Goal: Information Seeking & Learning: Check status

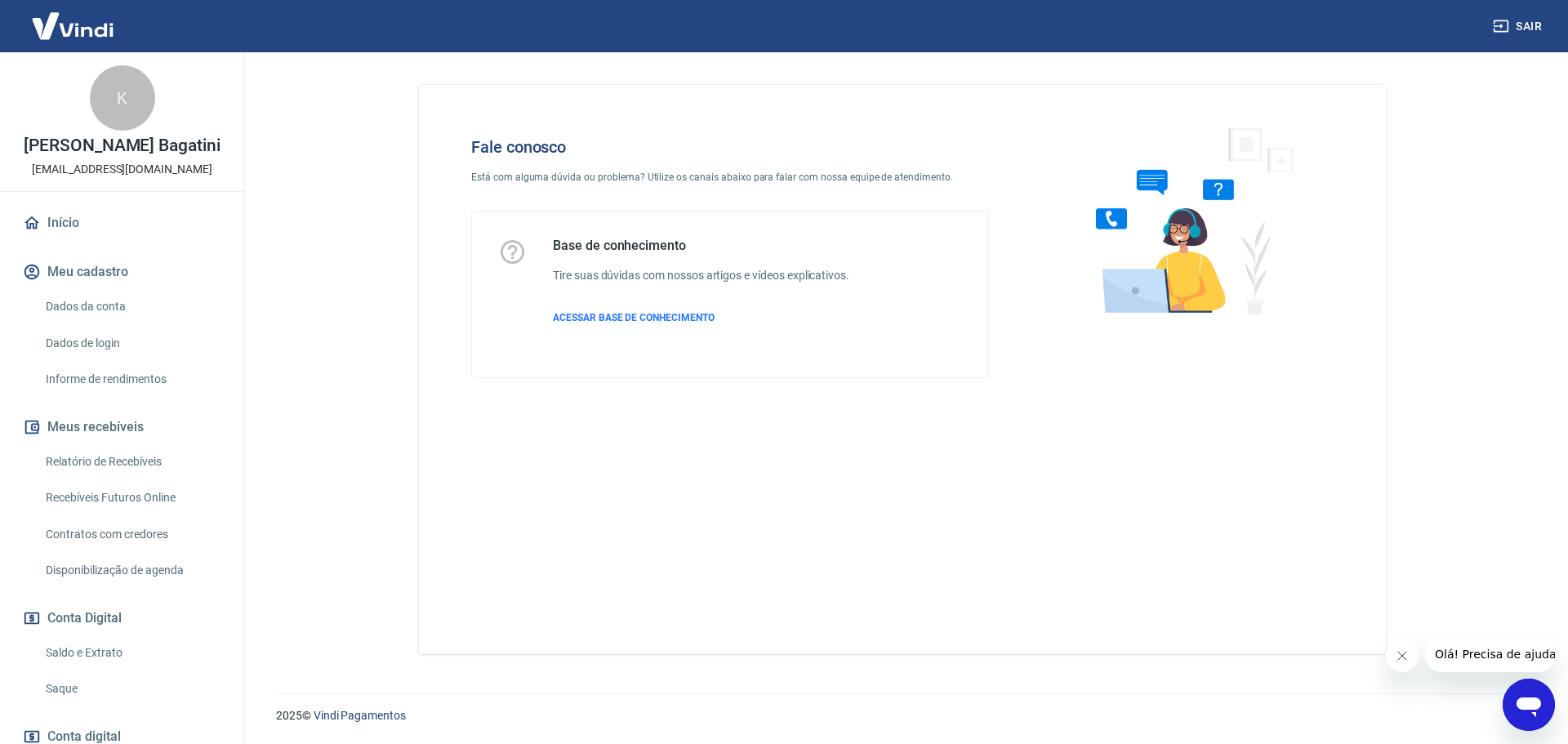
click at [1516, 705] on icon "Abrir janela de mensagens" at bounding box center [1529, 704] width 30 height 30
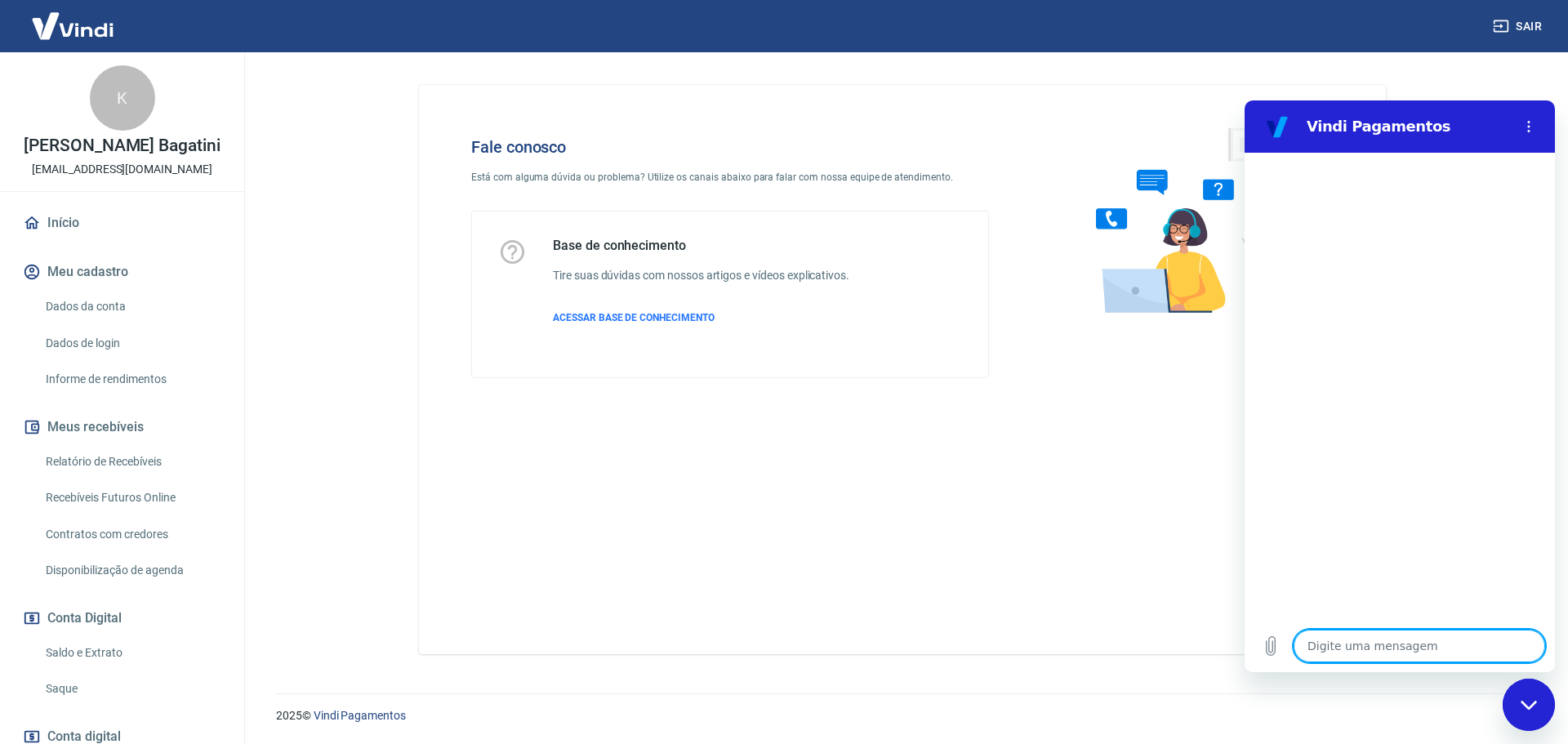
click at [1359, 640] on textarea at bounding box center [1420, 645] width 252 height 32
type textarea "v"
type textarea "x"
type textarea "ve"
type textarea "x"
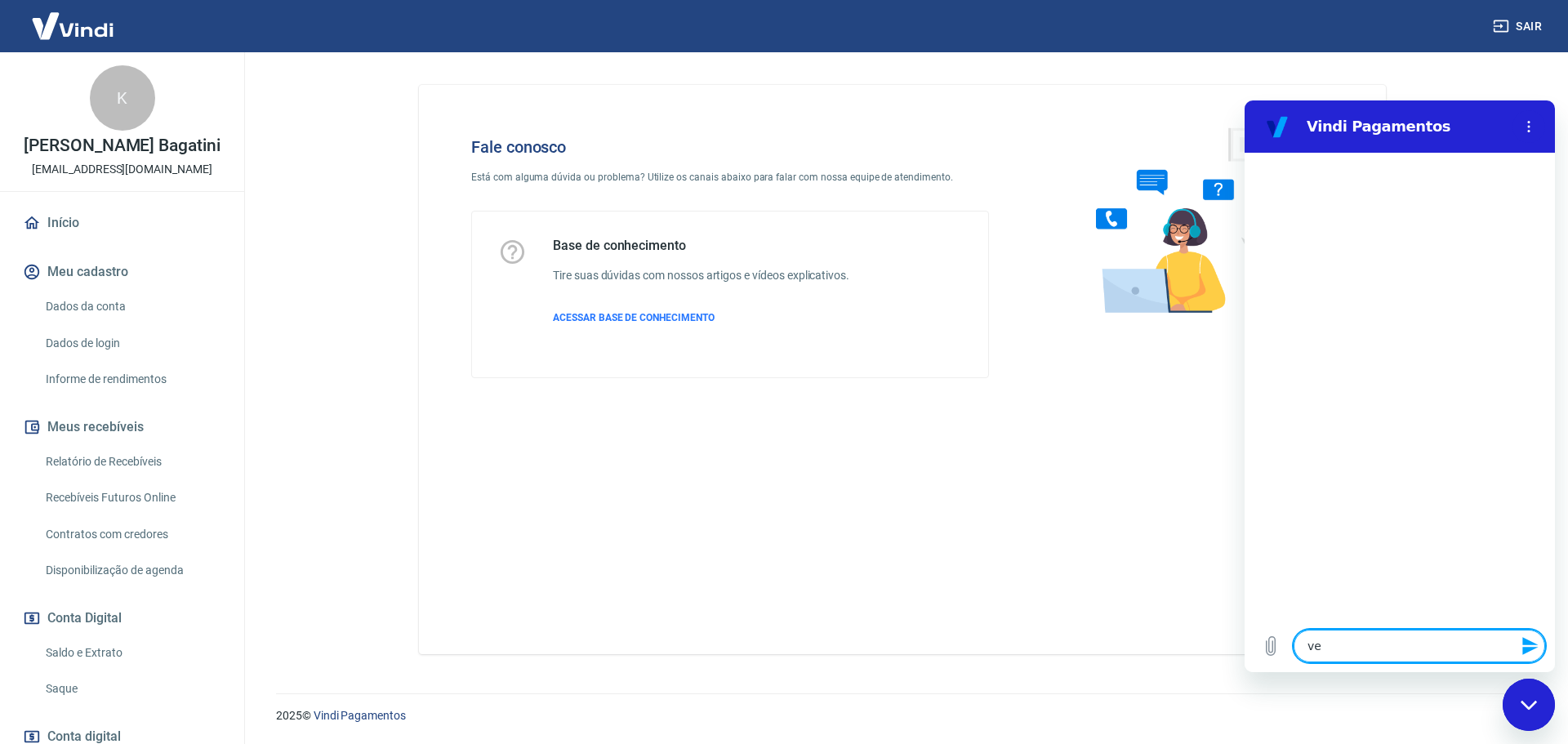
type textarea "ven"
type textarea "x"
type textarea "vend"
type textarea "x"
type textarea "venda"
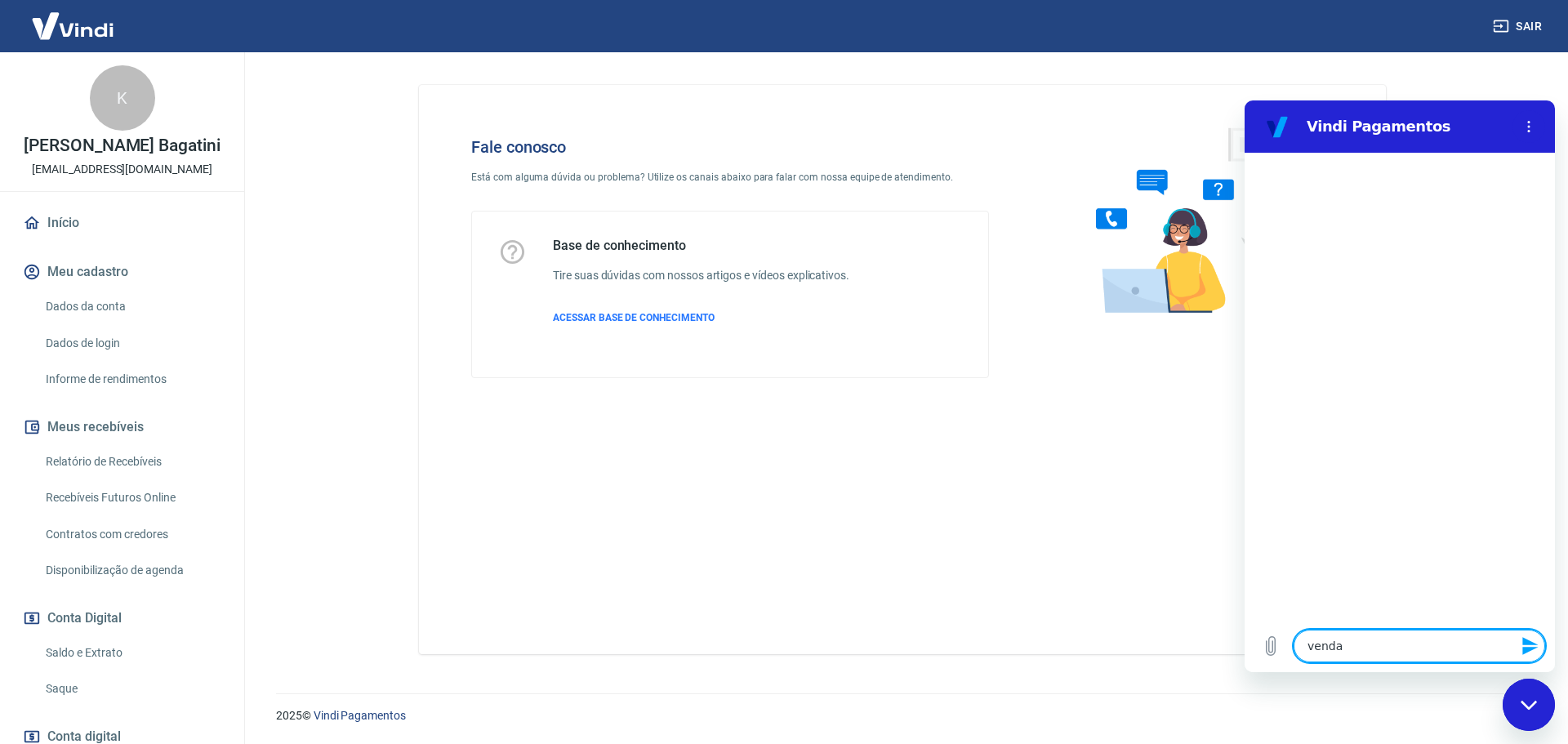
type textarea "x"
type textarea "venda"
type textarea "x"
type textarea "venda 223565270"
type textarea "x"
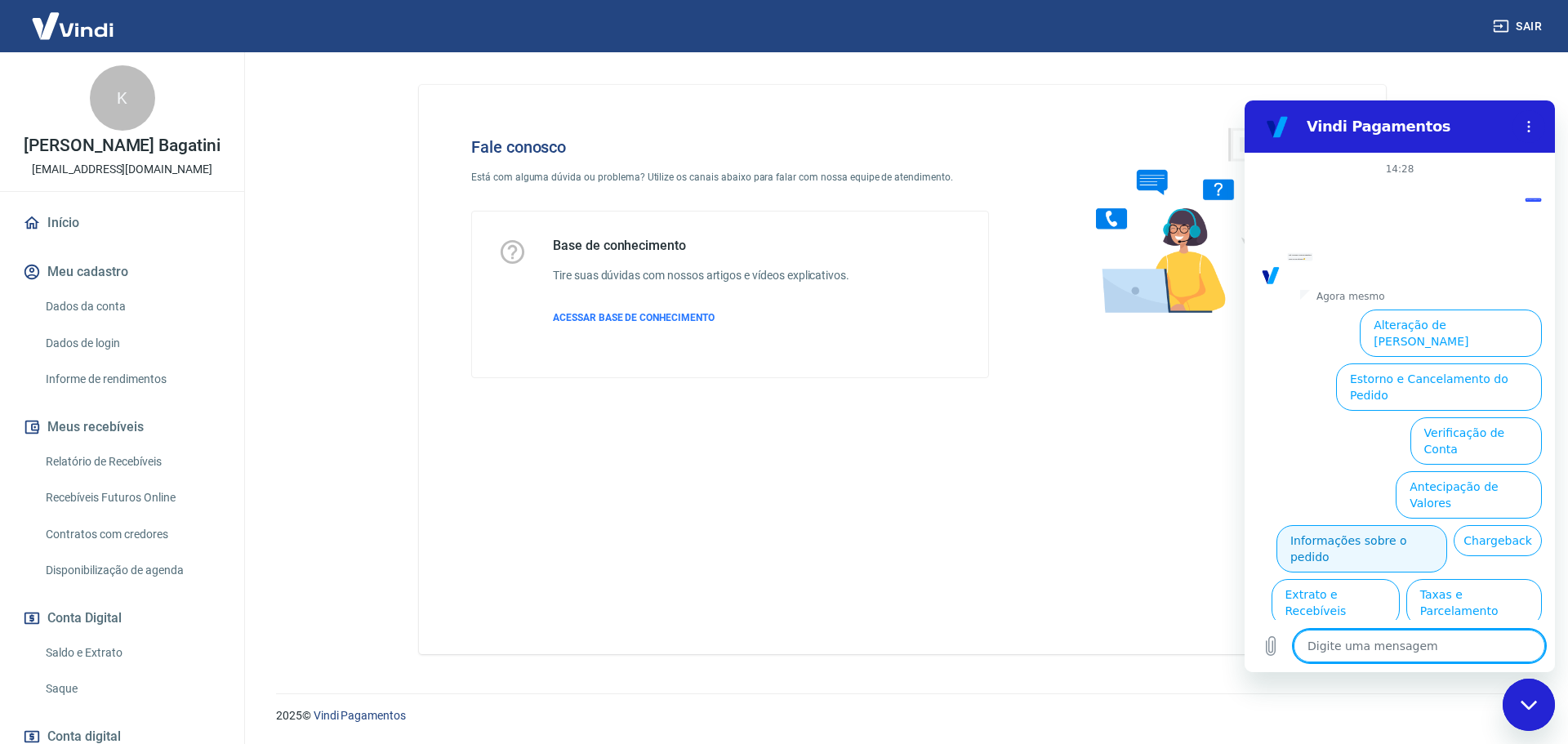
click at [1408, 525] on button "Informações sobre o pedido" at bounding box center [1361, 549] width 171 height 48
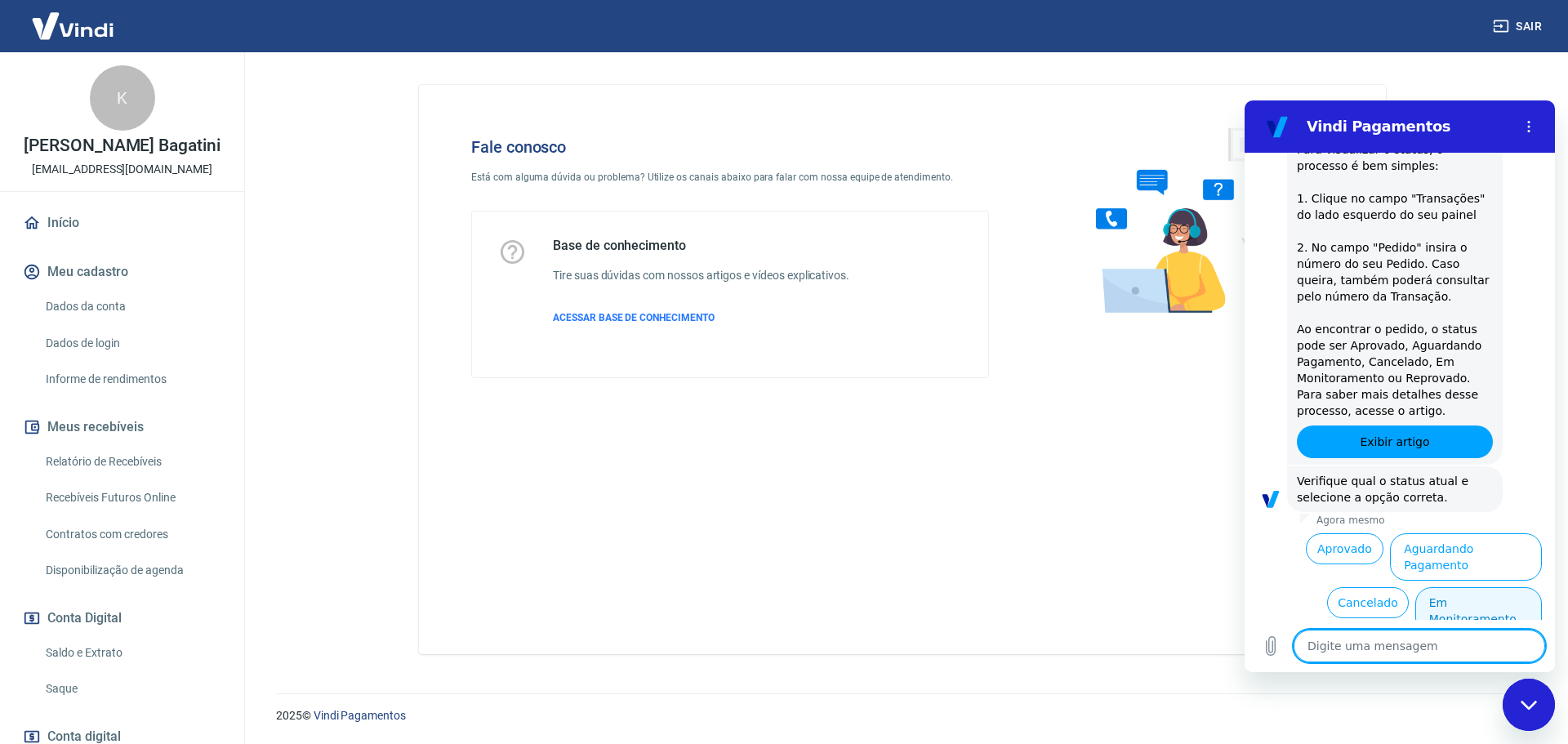
scroll to position [306, 0]
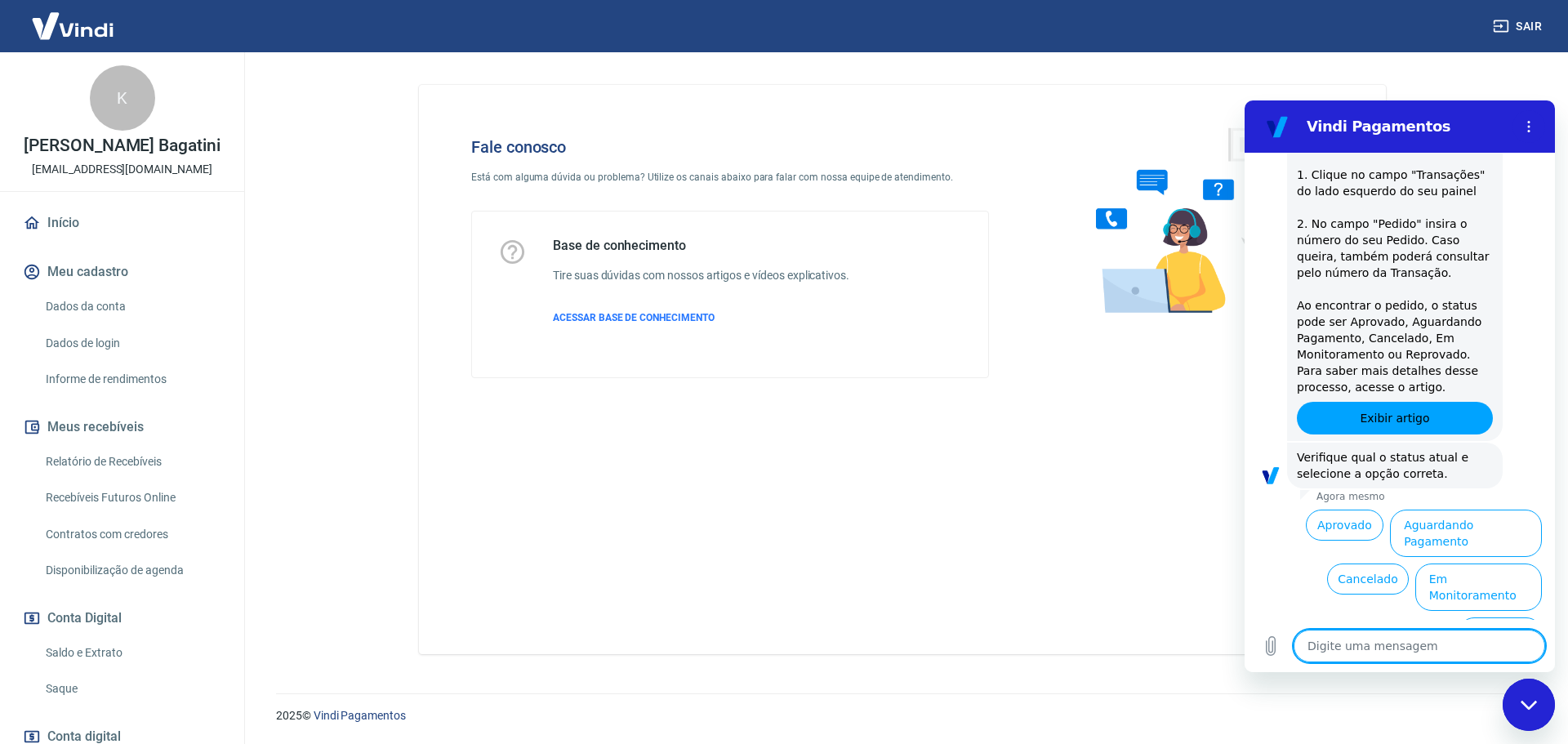
click at [1476, 563] on button "Em Monitoramento" at bounding box center [1479, 587] width 127 height 48
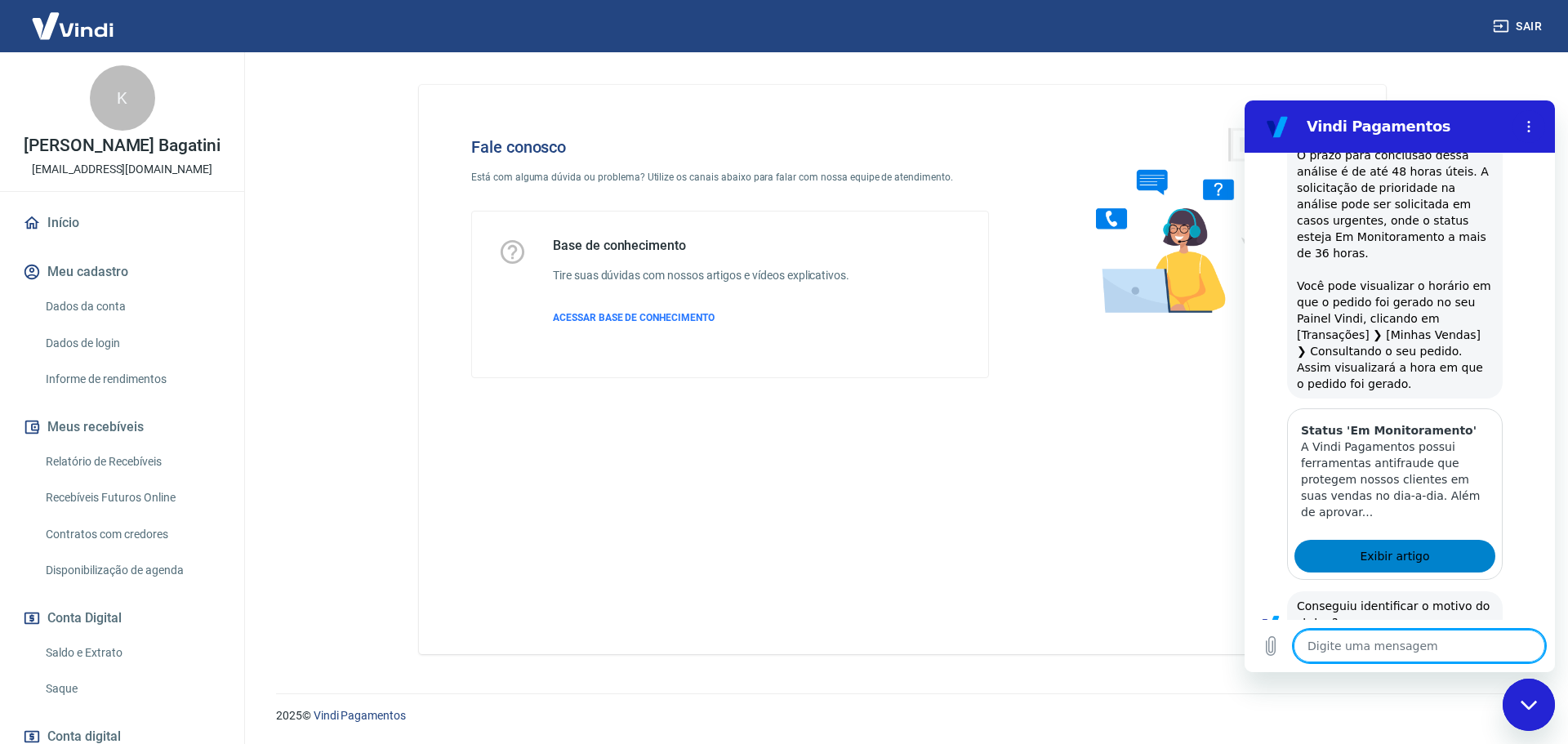
scroll to position [1013, 0]
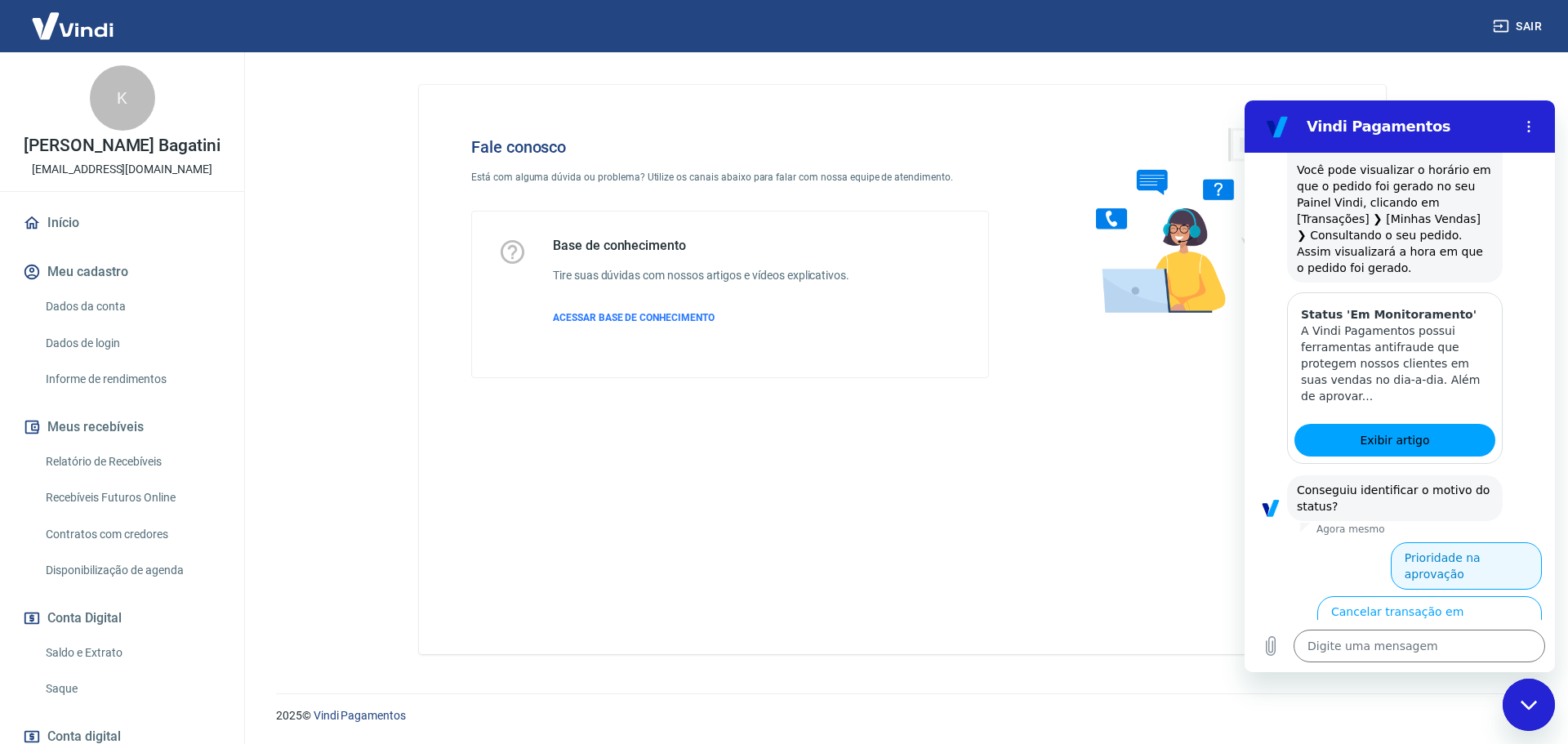
click at [1477, 542] on button "Prioridade na aprovação" at bounding box center [1467, 566] width 151 height 48
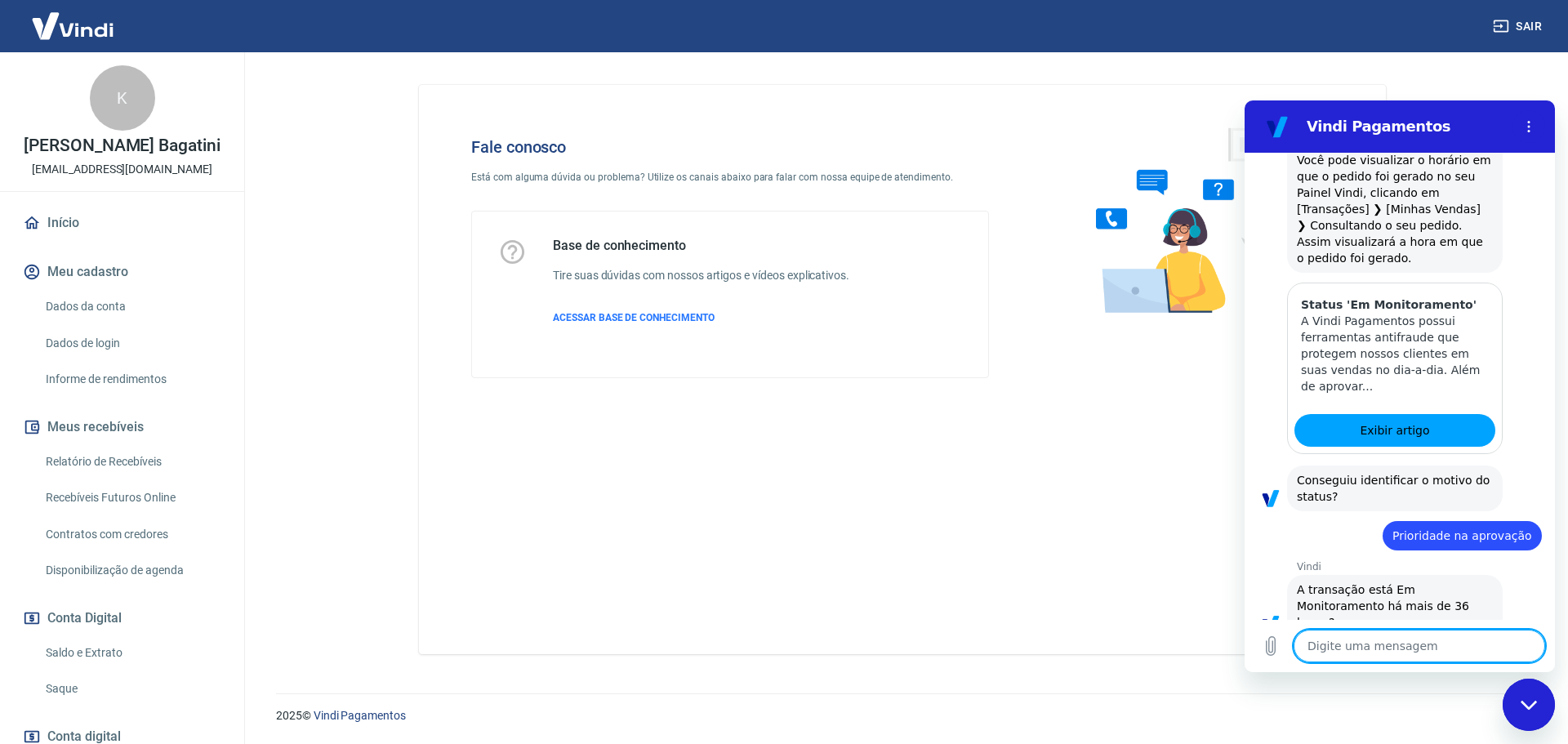
scroll to position [1063, 0]
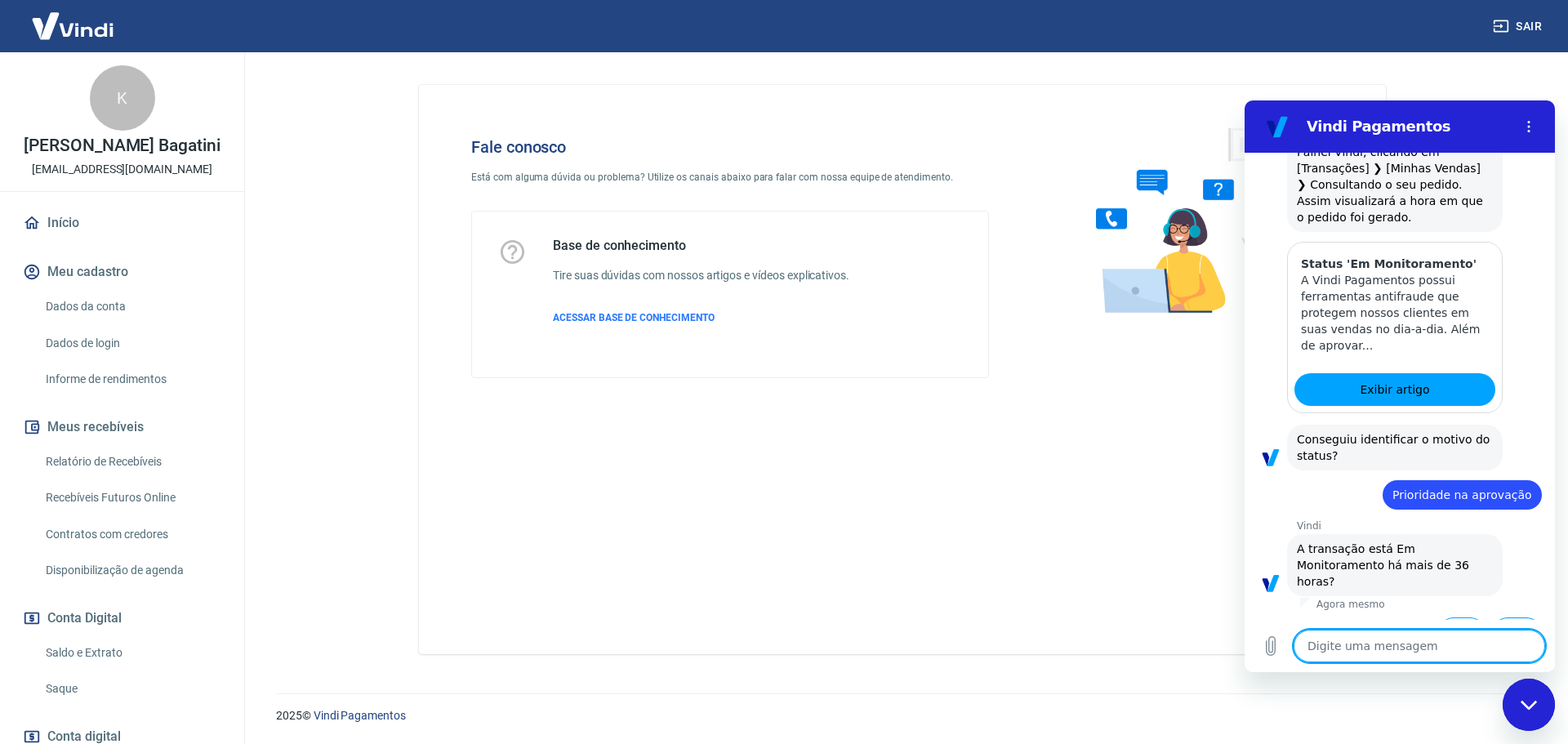
click at [1509, 617] on button "Não" at bounding box center [1517, 633] width 50 height 31
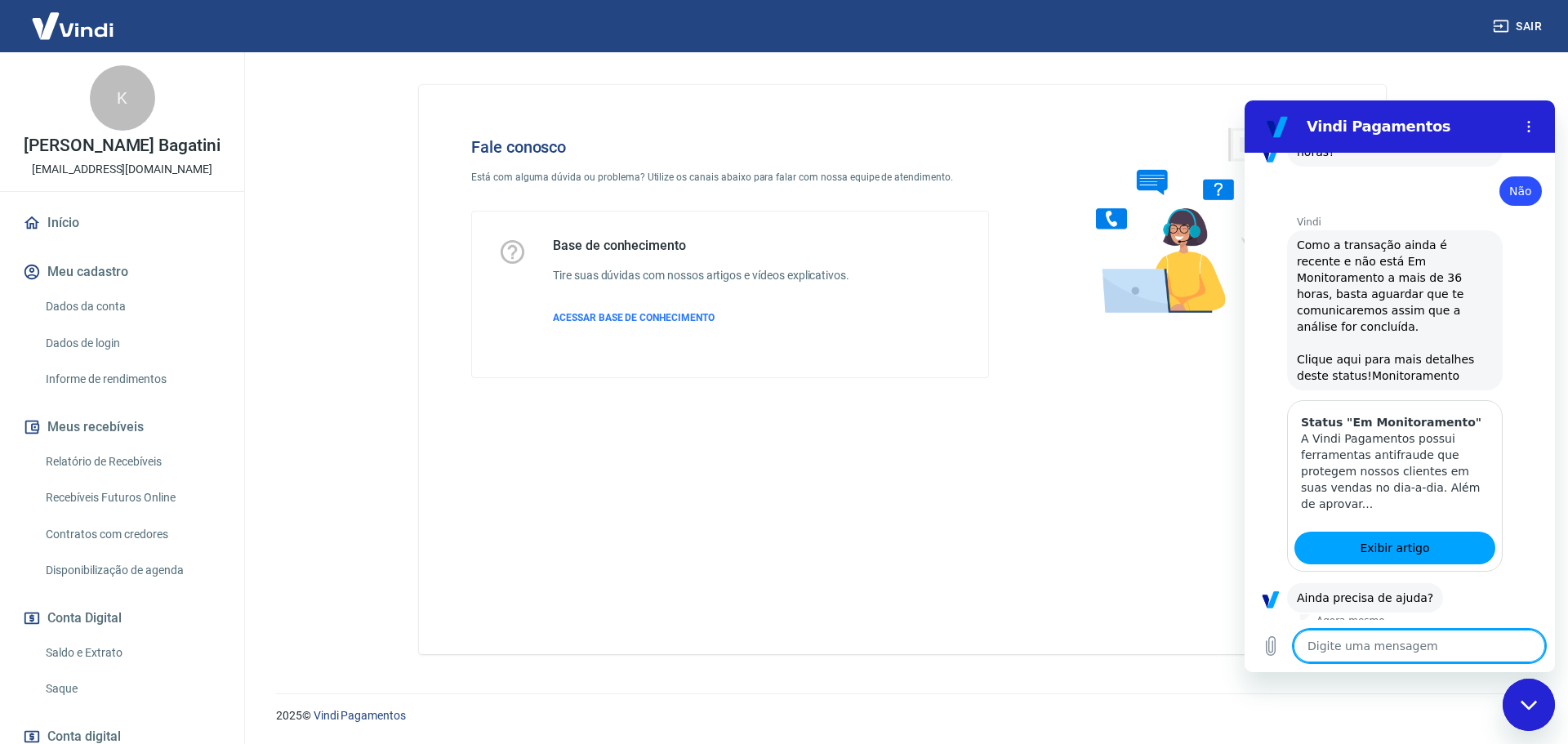
scroll to position [1493, 0]
click at [1492, 634] on button "Não" at bounding box center [1517, 649] width 50 height 31
type textarea "x"
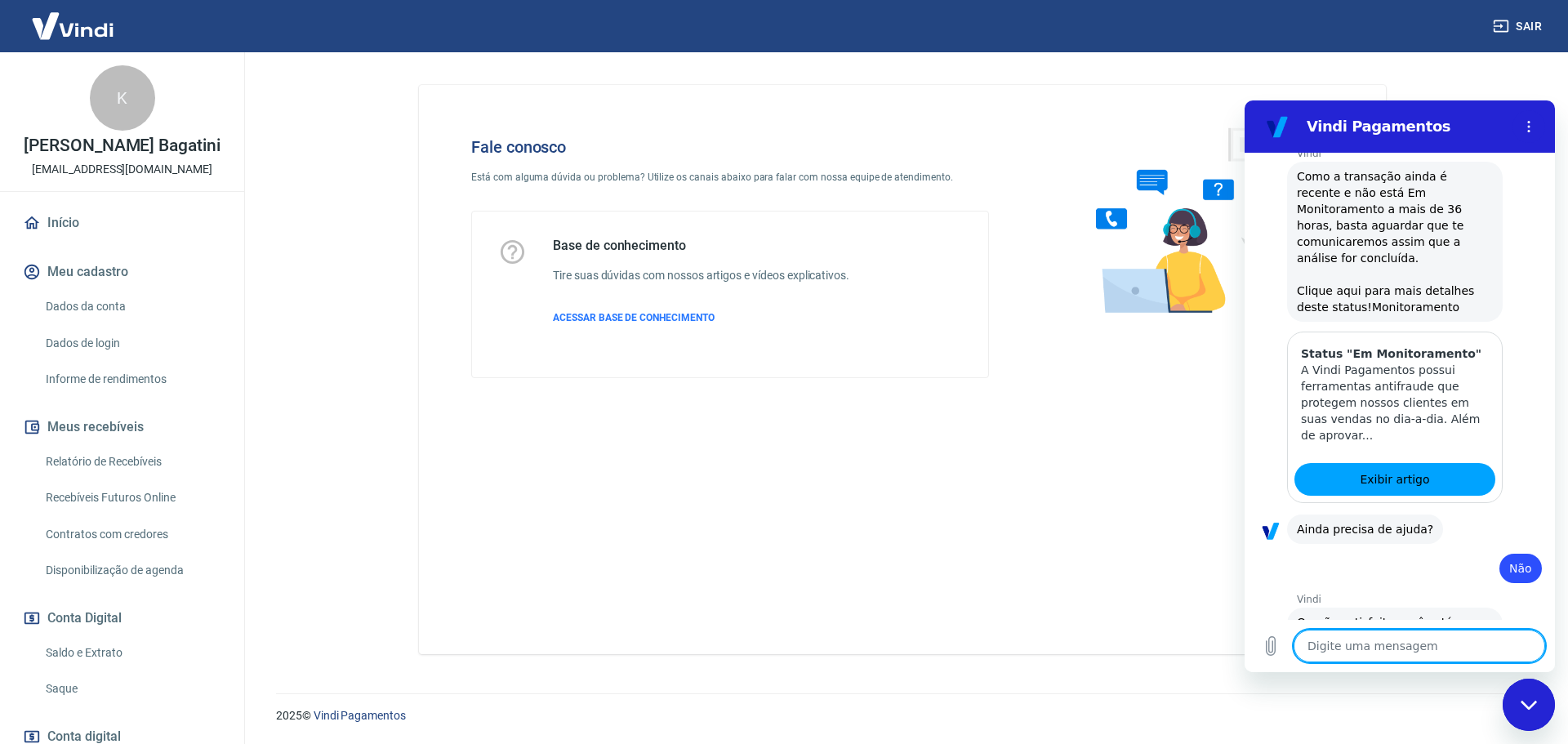
scroll to position [1640, 0]
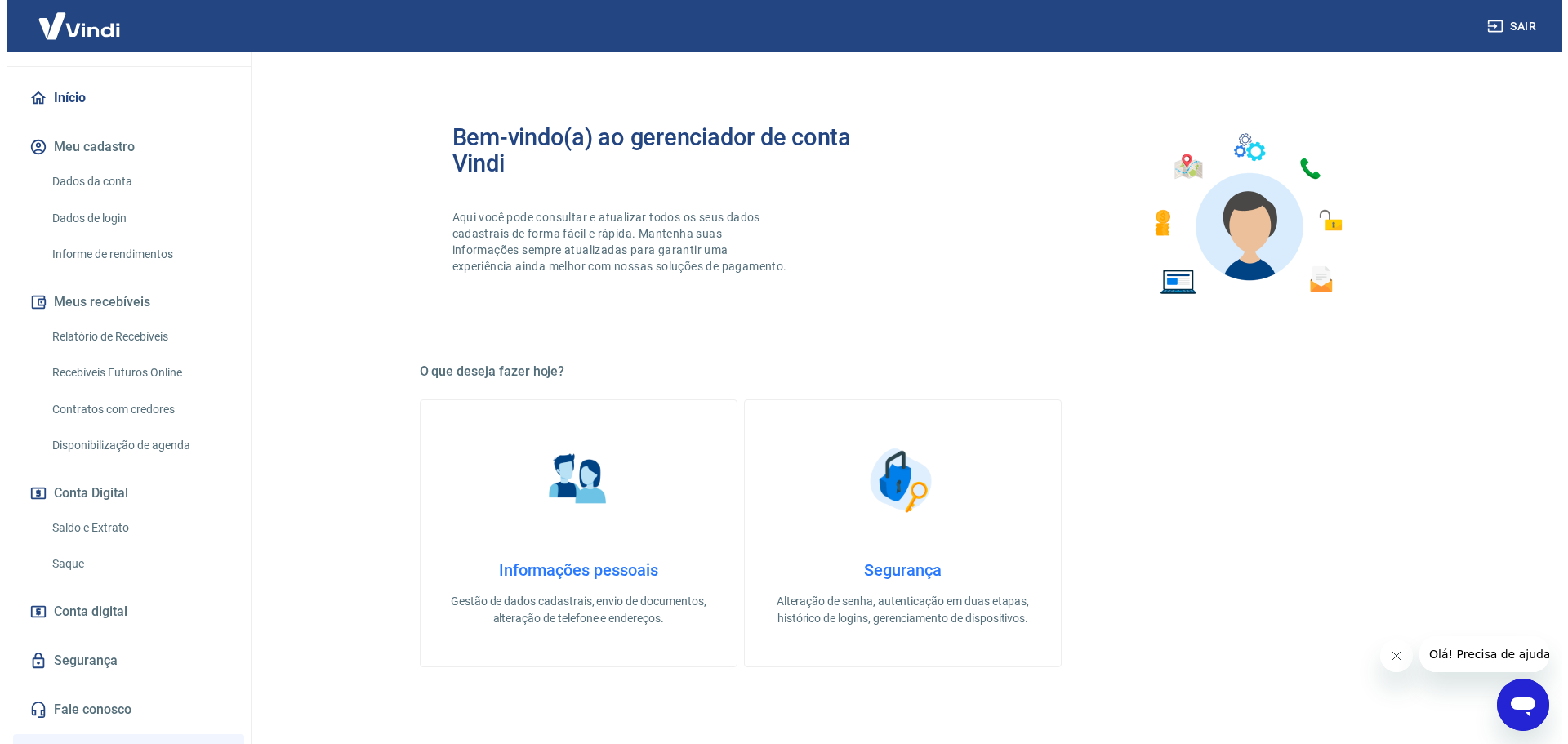
scroll to position [245, 0]
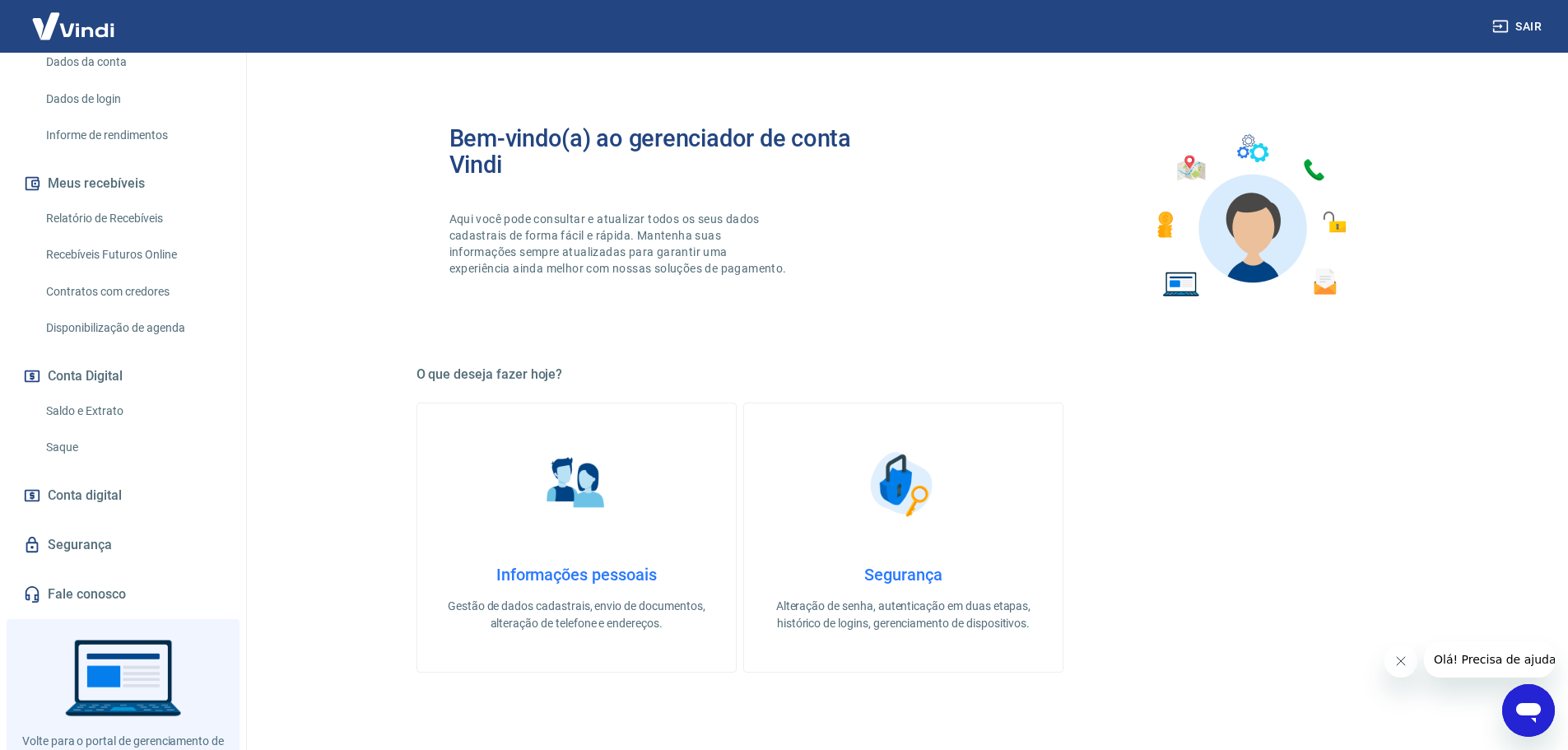
click at [101, 506] on span "Conta digital" at bounding box center [85, 495] width 75 height 23
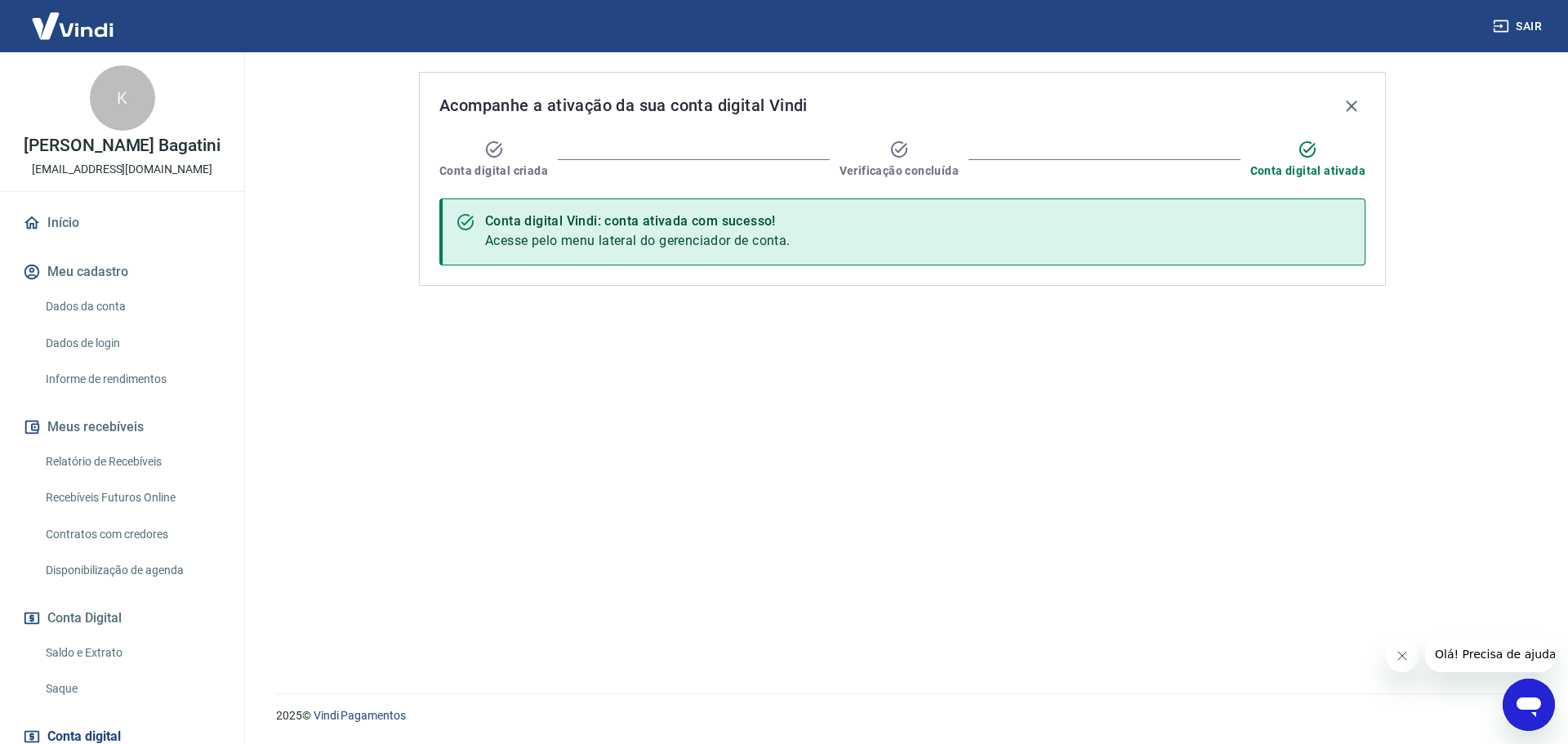
click at [106, 46] on img at bounding box center [72, 25] width 106 height 50
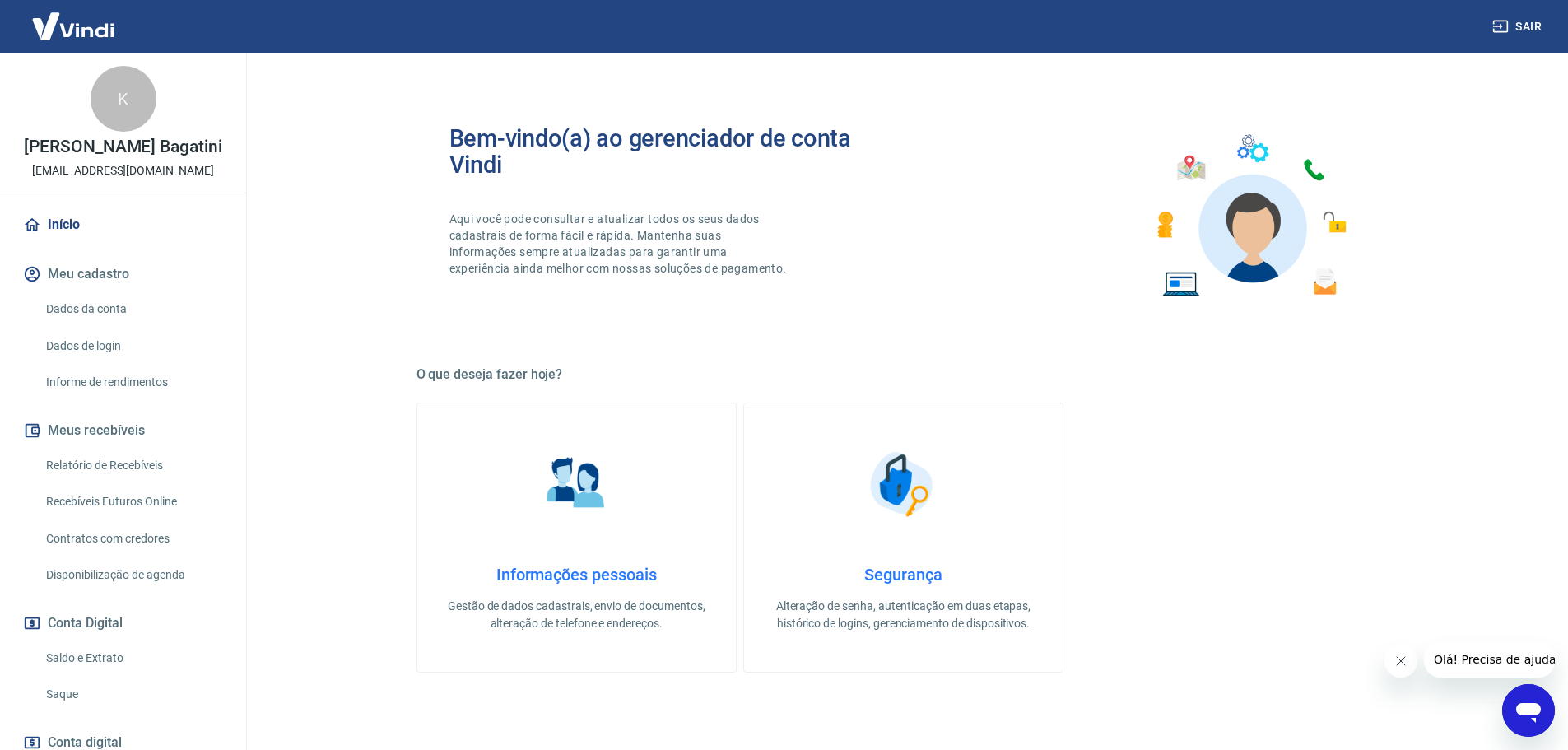
click at [109, 39] on img at bounding box center [73, 26] width 107 height 51
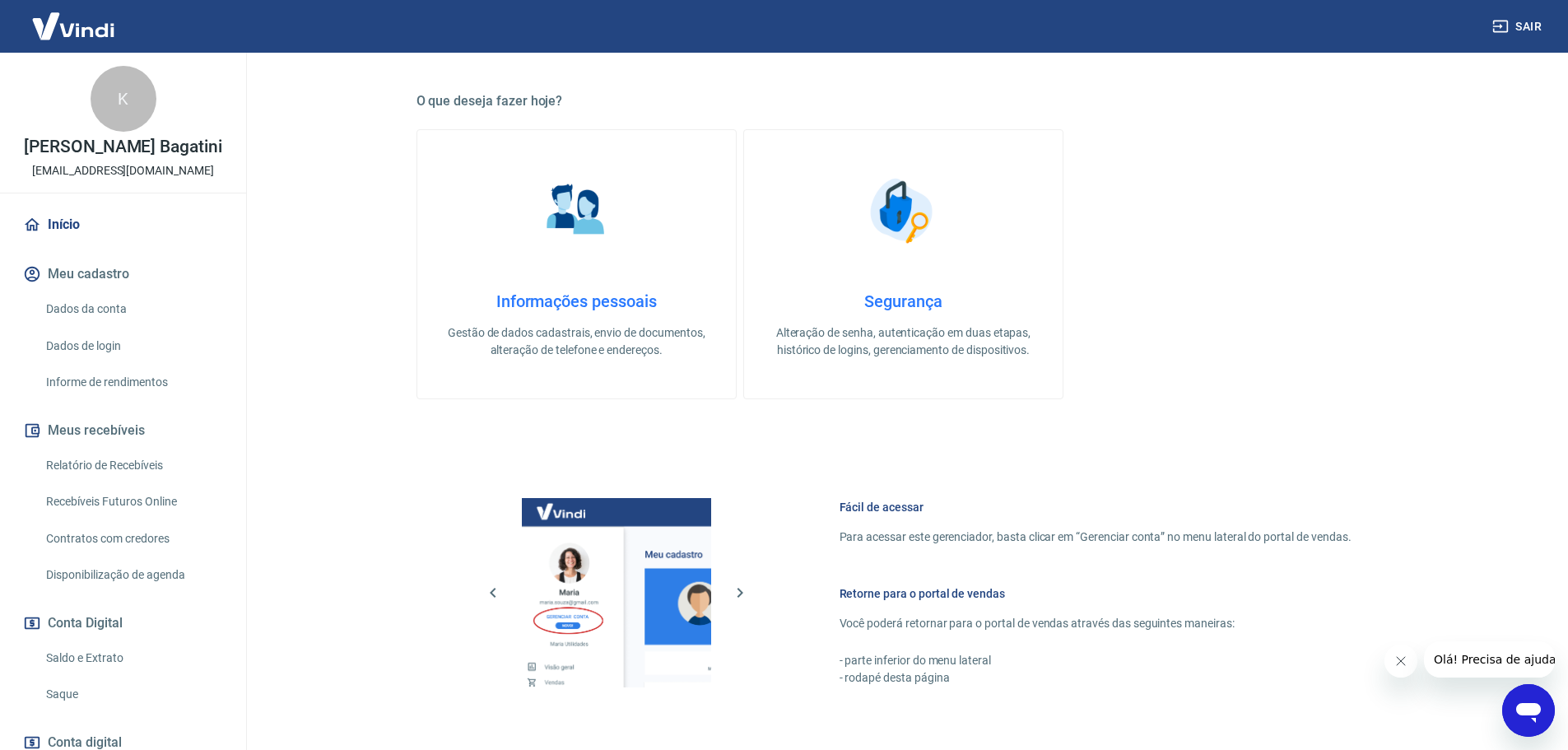
scroll to position [122, 0]
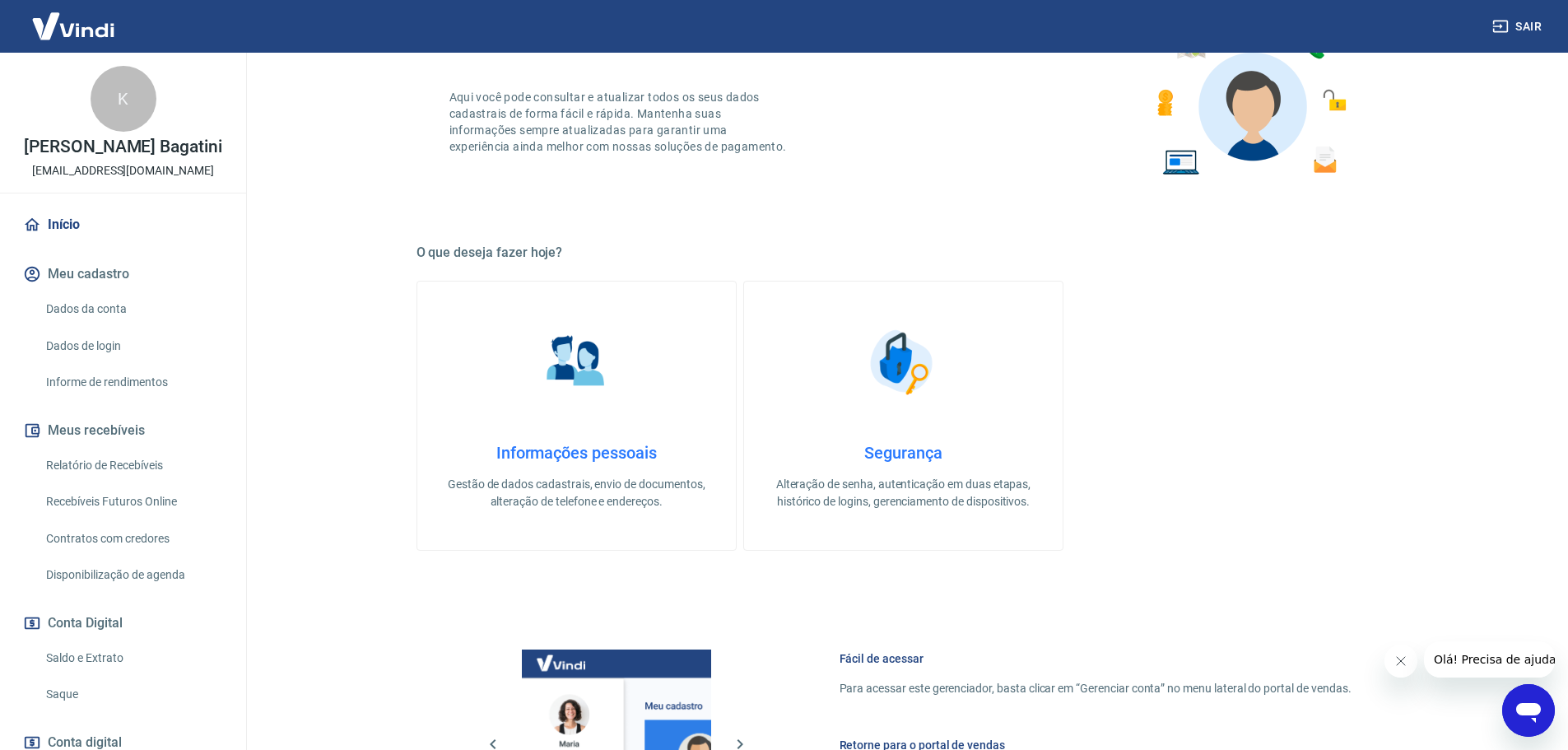
click at [139, 465] on link "Relatório de Recebíveis" at bounding box center [133, 465] width 187 height 33
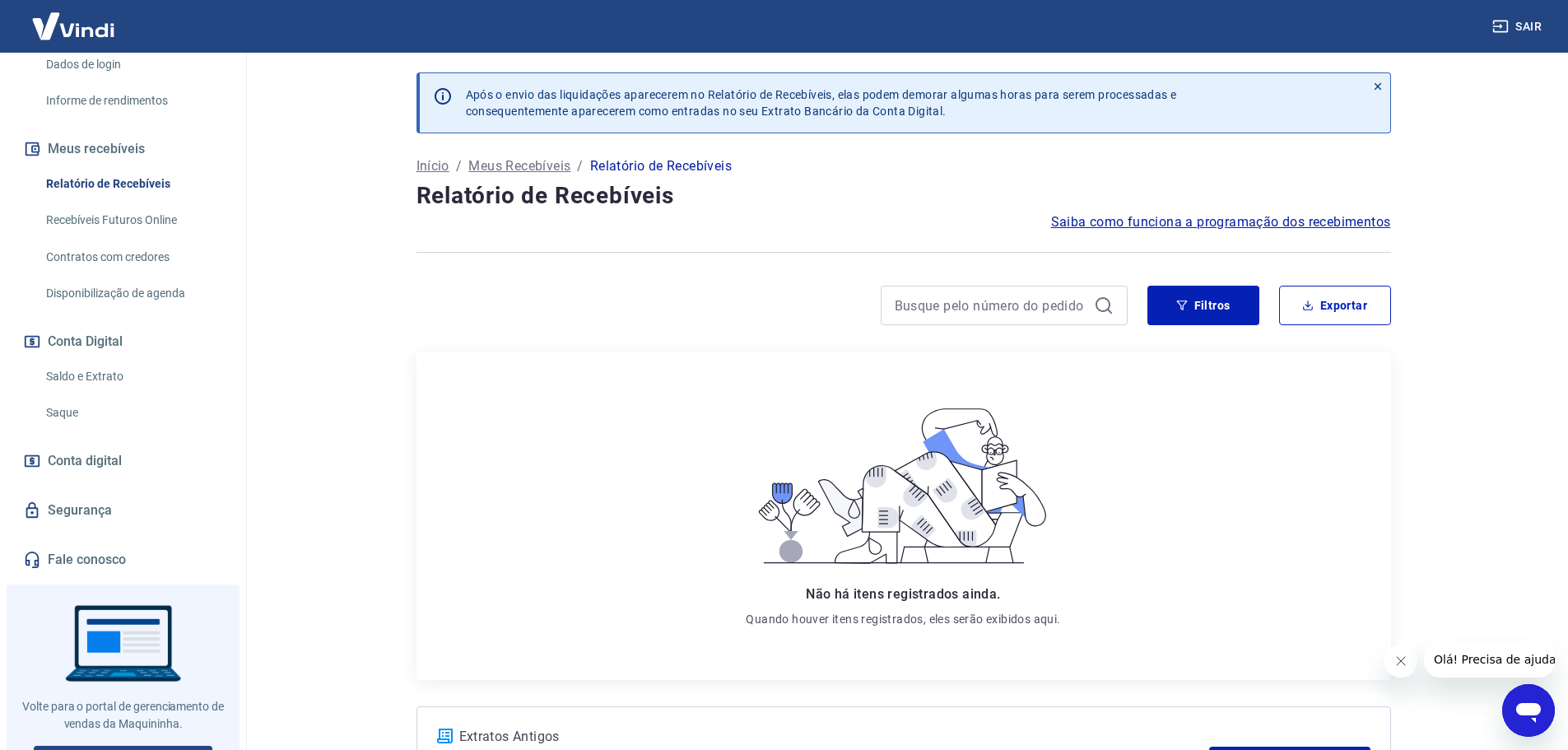
scroll to position [308, 0]
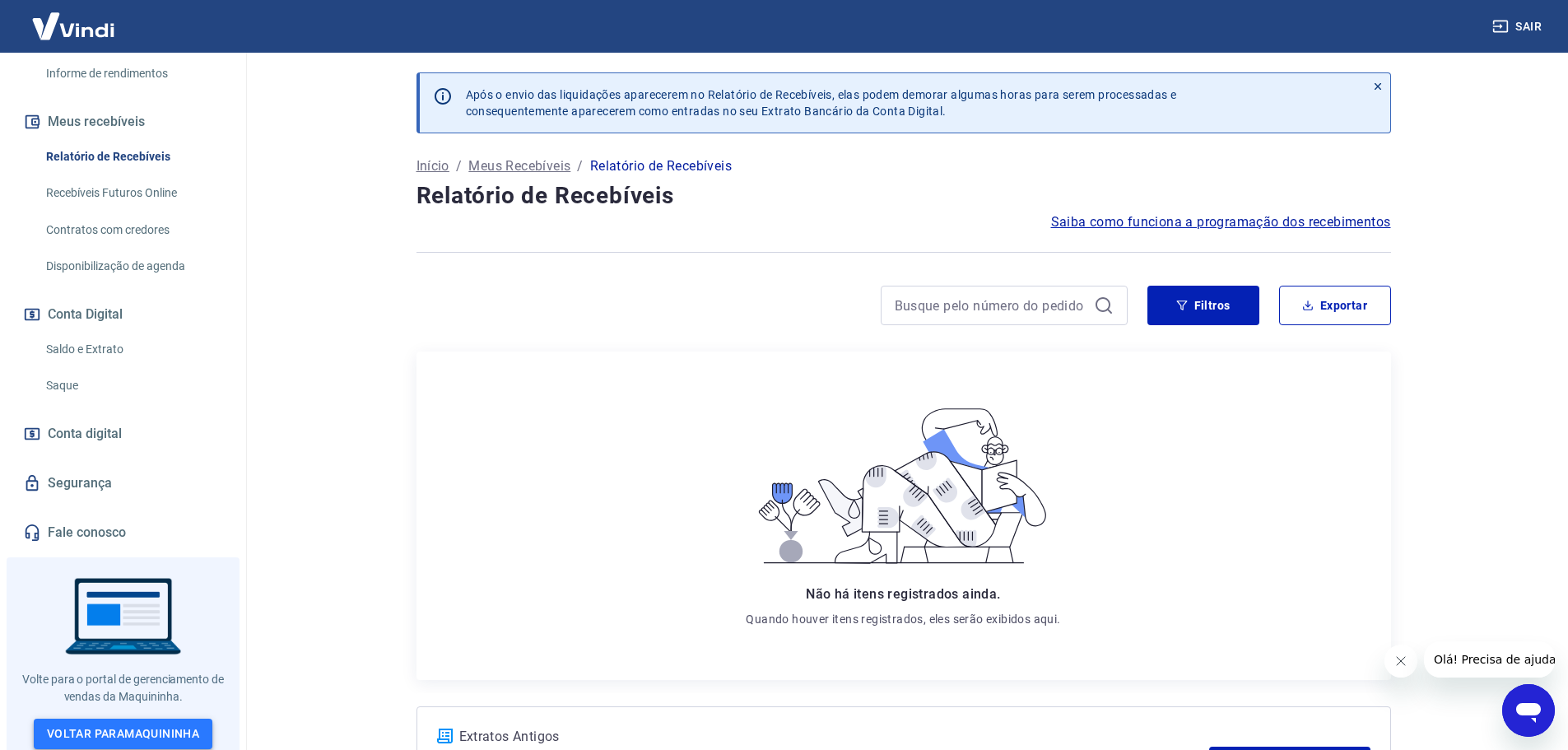
click at [128, 727] on link "Voltar para Maquininha" at bounding box center [122, 734] width 179 height 31
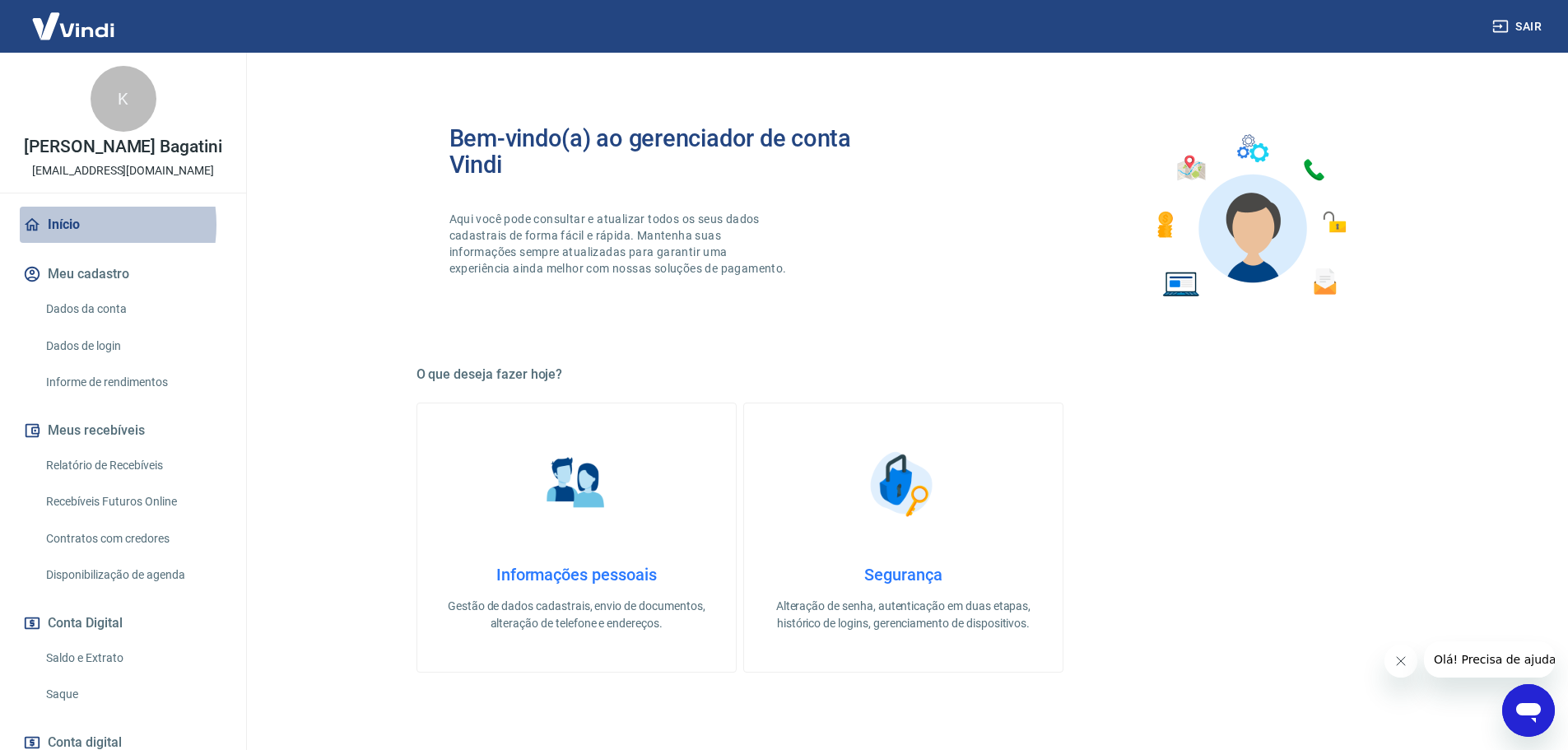
click at [75, 224] on link "Início" at bounding box center [122, 224] width 206 height 36
click at [73, 224] on link "Início" at bounding box center [122, 224] width 206 height 36
click at [74, 224] on link "Início" at bounding box center [122, 224] width 206 height 36
